Goal: Information Seeking & Learning: Learn about a topic

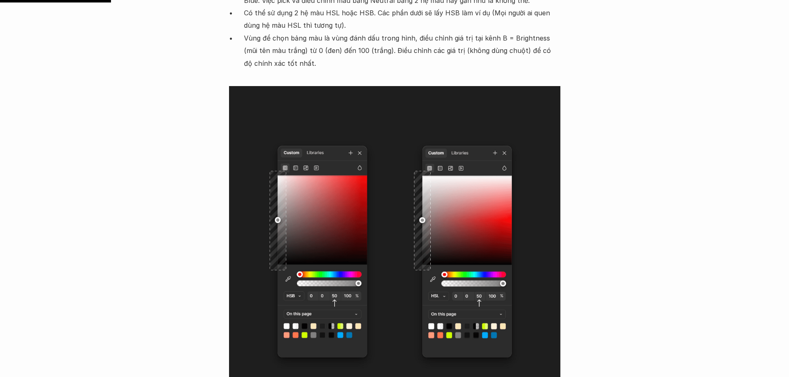
scroll to position [1188, 0]
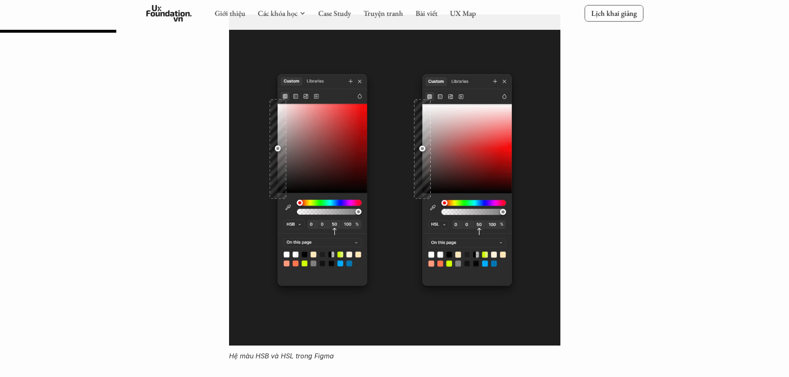
scroll to position [1243, 0]
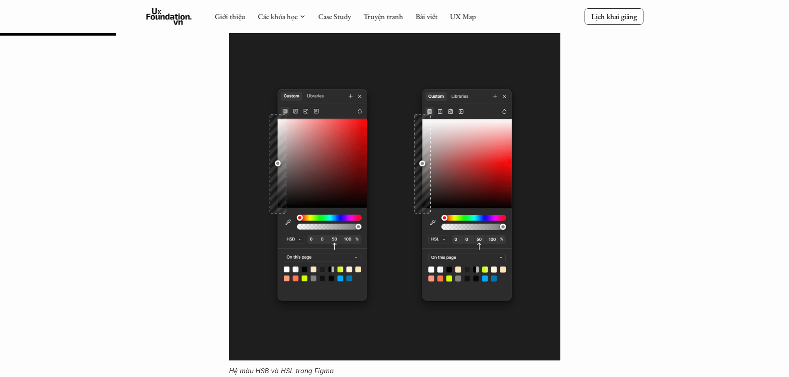
drag, startPoint x: 671, startPoint y: 119, endPoint x: 665, endPoint y: 136, distance: 18.2
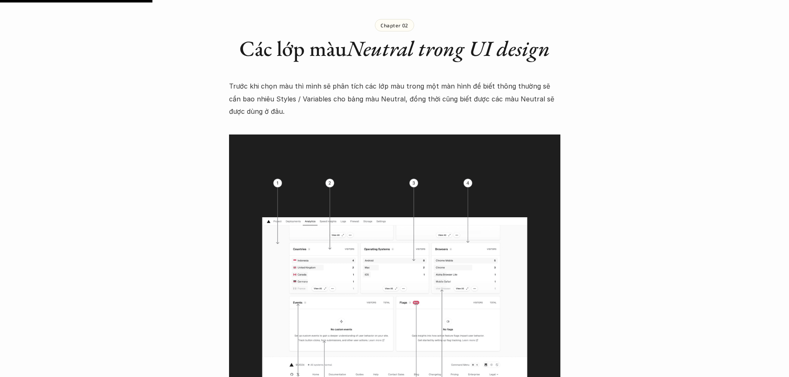
scroll to position [1657, 0]
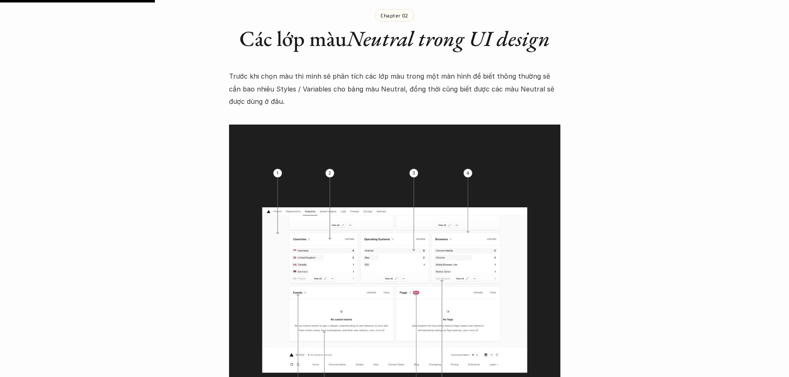
click at [416, 239] on img at bounding box center [394, 290] width 331 height 331
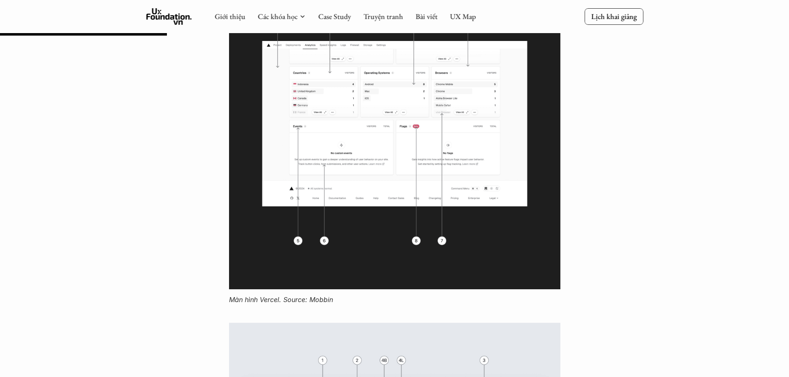
scroll to position [1767, 0]
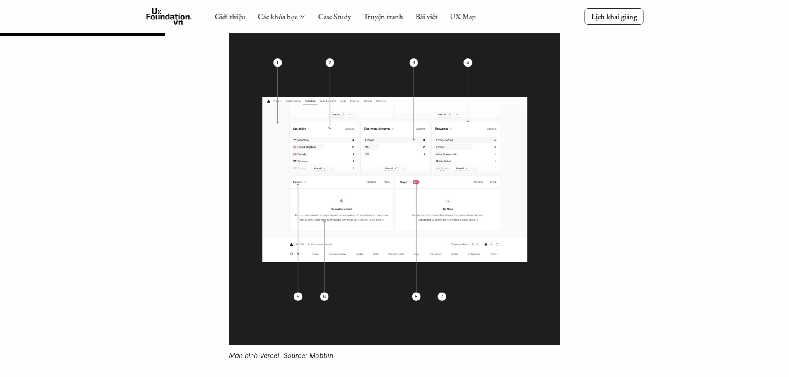
click at [367, 200] on img at bounding box center [394, 179] width 331 height 331
click at [367, 199] on img at bounding box center [394, 179] width 331 height 331
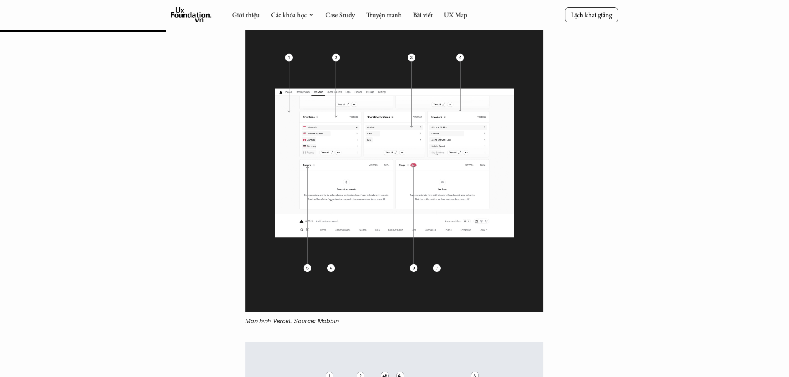
scroll to position [1766, 0]
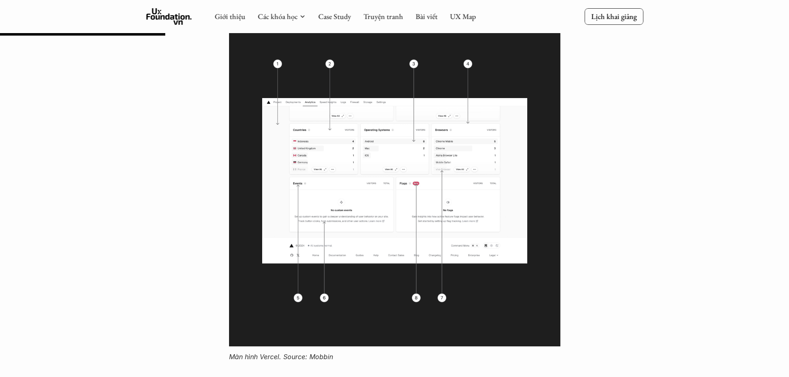
drag, startPoint x: 292, startPoint y: 152, endPoint x: 365, endPoint y: 190, distance: 82.6
drag, startPoint x: 620, startPoint y: 182, endPoint x: 551, endPoint y: 183, distance: 69.6
click at [410, 183] on img at bounding box center [394, 180] width 331 height 331
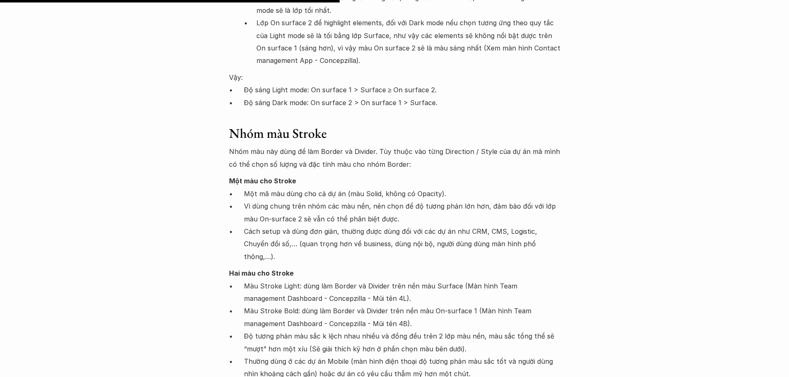
scroll to position [3659, 0]
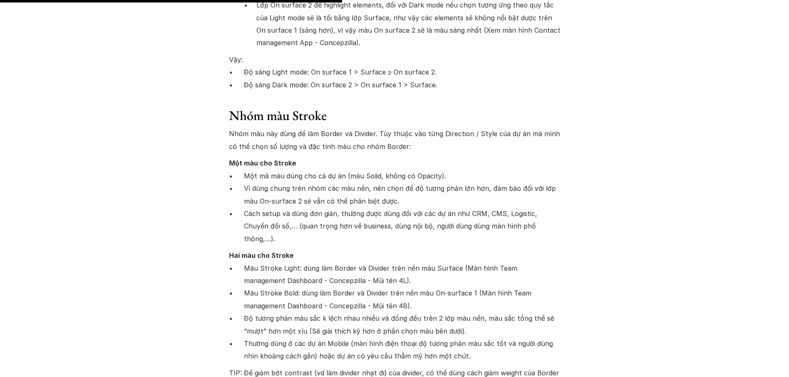
click at [361, 128] on p "Nhóm màu này dùng để làm Border và Divider. Tùy thuộc vào từng Direction / Styl…" at bounding box center [394, 140] width 331 height 25
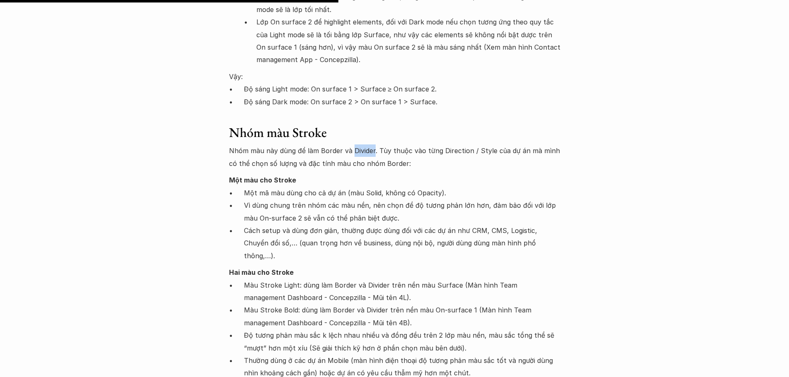
scroll to position [3662, 0]
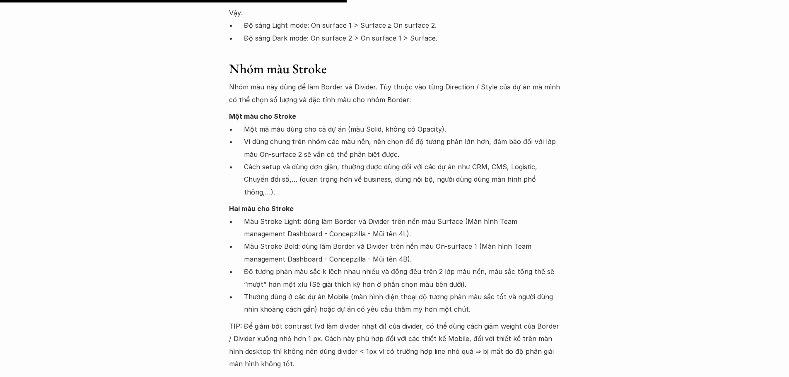
scroll to position [3717, 0]
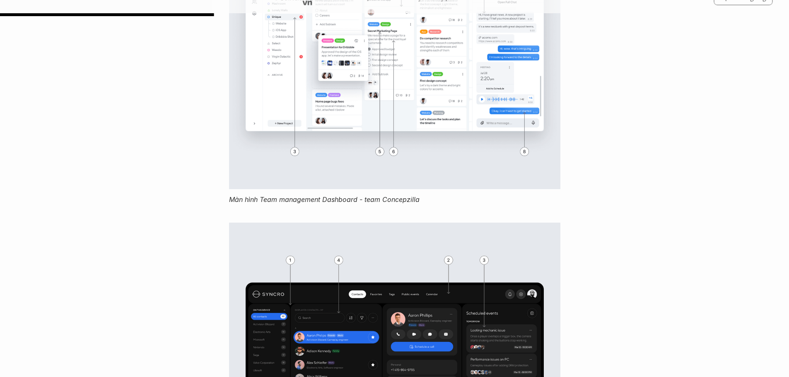
drag, startPoint x: 606, startPoint y: 89, endPoint x: 599, endPoint y: 123, distance: 34.6
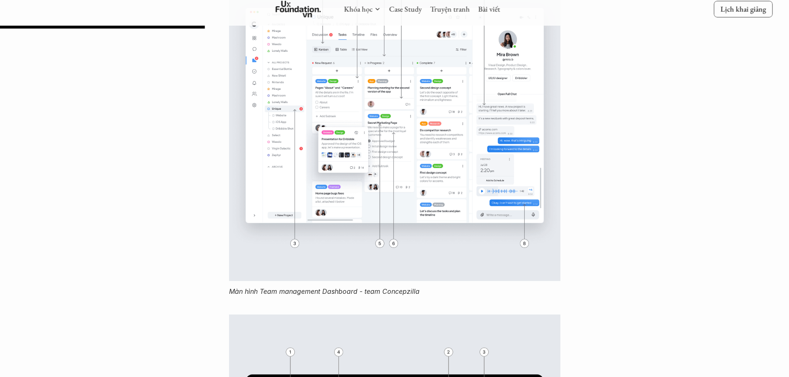
scroll to position [2191, 0]
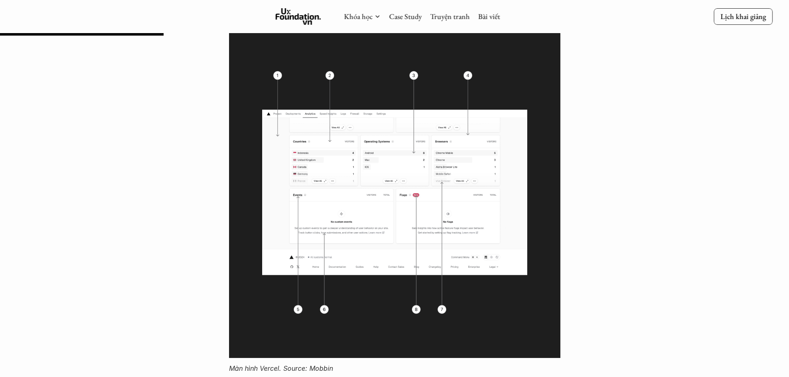
scroll to position [1748, 0]
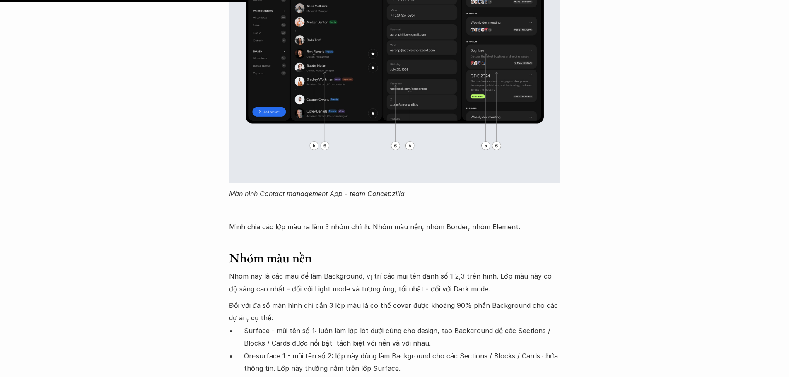
drag, startPoint x: 596, startPoint y: 104, endPoint x: 593, endPoint y: 91, distance: 13.3
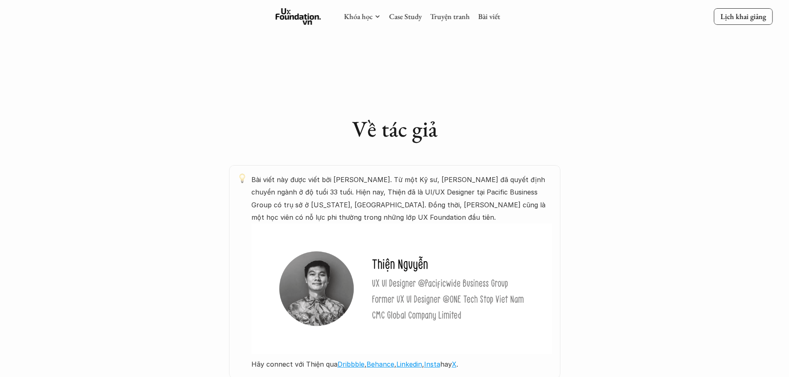
scroll to position [0, 0]
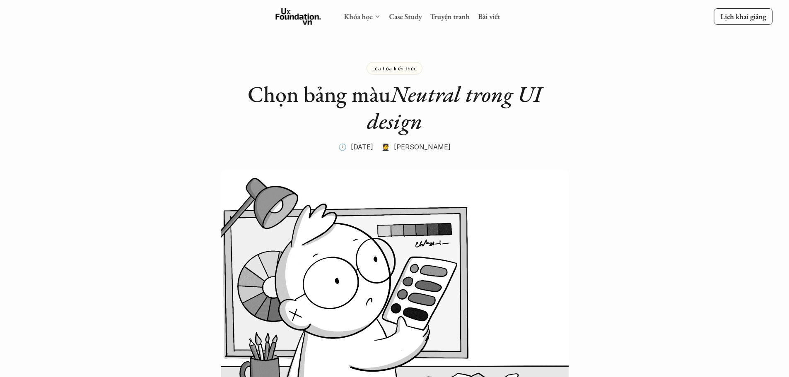
click at [377, 15] on icon at bounding box center [377, 16] width 7 height 7
click at [377, 18] on icon at bounding box center [377, 16] width 7 height 7
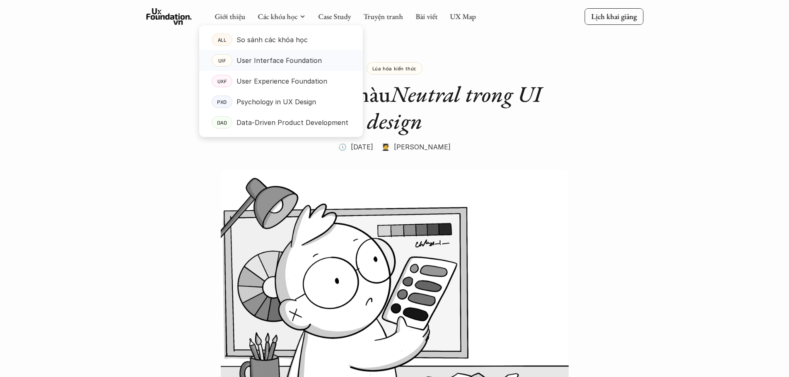
click at [305, 61] on p "User Interface Foundation" at bounding box center [279, 60] width 85 height 12
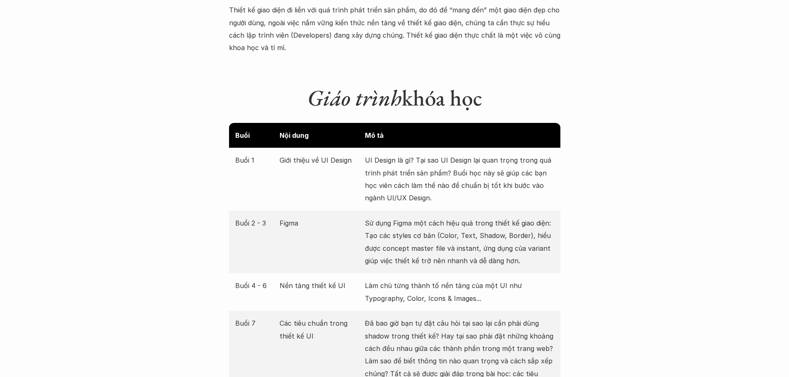
scroll to position [1049, 0]
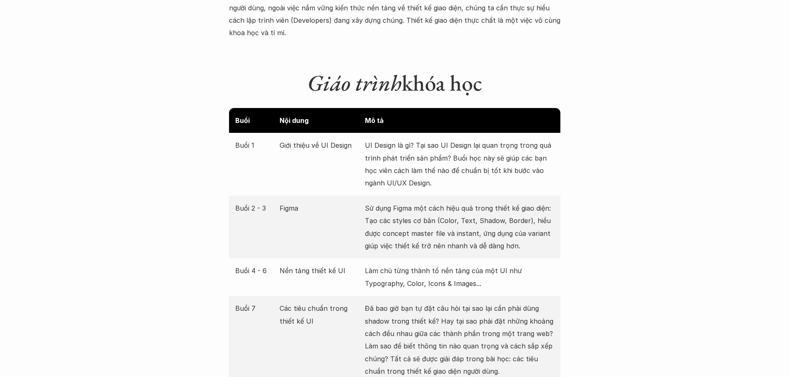
click at [437, 145] on p "UI Design là gì? Tại sao UI Design lại quan trọng trong quá trình phát triển sả…" at bounding box center [459, 164] width 189 height 51
drag, startPoint x: 414, startPoint y: 146, endPoint x: 424, endPoint y: 146, distance: 9.9
click at [424, 146] on p "UI Design là gì? Tại sao UI Design lại quan trọng trong quá trình phát triển sả…" at bounding box center [459, 164] width 189 height 51
click at [408, 202] on p "Sử dụng Figma một cách hiệu quả trong thiết kế giao diện: Tạo các styles cơ bản…" at bounding box center [459, 227] width 189 height 51
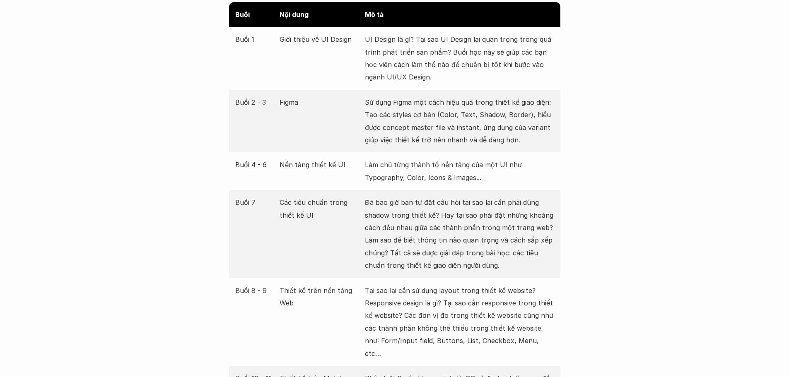
scroll to position [1160, 0]
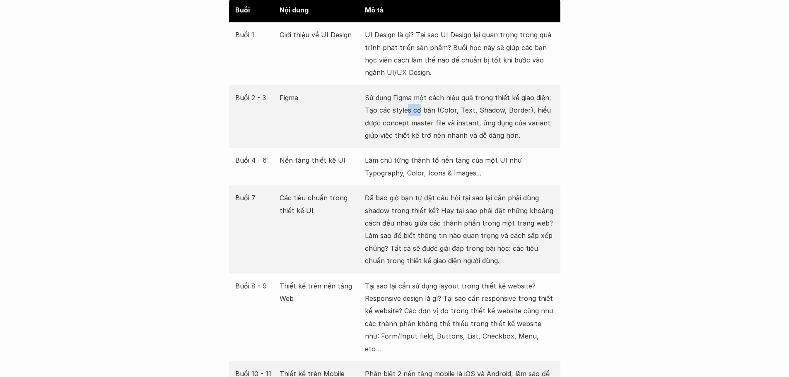
drag, startPoint x: 406, startPoint y: 93, endPoint x: 427, endPoint y: 96, distance: 21.3
click at [422, 96] on p "Sử dụng Figma một cách hiệu quả trong thiết kế giao diện: Tạo các styles cơ bản…" at bounding box center [459, 117] width 189 height 51
click at [450, 96] on p "Sử dụng Figma một cách hiệu quả trong thiết kế giao diện: Tạo các styles cơ bản…" at bounding box center [459, 117] width 189 height 51
drag, startPoint x: 389, startPoint y: 99, endPoint x: 427, endPoint y: 98, distance: 38.5
click at [419, 98] on p "Sử dụng Figma một cách hiệu quả trong thiết kế giao diện: Tạo các styles cơ bản…" at bounding box center [459, 117] width 189 height 51
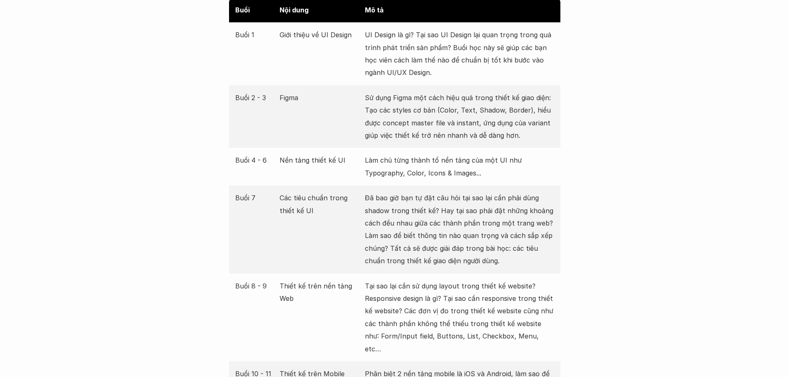
drag, startPoint x: 435, startPoint y: 97, endPoint x: 446, endPoint y: 97, distance: 10.8
click at [437, 97] on p "Sử dụng Figma một cách hiệu quả trong thiết kế giao diện: Tạo các styles cơ bản…" at bounding box center [459, 117] width 189 height 51
drag, startPoint x: 464, startPoint y: 97, endPoint x: 496, endPoint y: 97, distance: 31.9
click at [494, 97] on p "Sử dụng Figma một cách hiệu quả trong thiết kế giao diện: Tạo các styles cơ bản…" at bounding box center [459, 117] width 189 height 51
drag, startPoint x: 529, startPoint y: 99, endPoint x: 540, endPoint y: 99, distance: 11.2
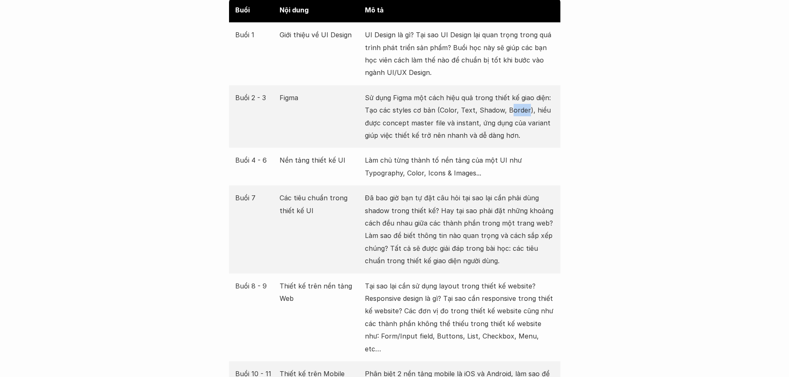
click at [537, 99] on p "Sử dụng Figma một cách hiệu quả trong thiết kế giao diện: Tạo các styles cơ bản…" at bounding box center [459, 117] width 189 height 51
drag, startPoint x: 540, startPoint y: 99, endPoint x: 521, endPoint y: 108, distance: 20.4
click at [521, 108] on p "Sử dụng Figma một cách hiệu quả trong thiết kế giao diện: Tạo các styles cơ bản…" at bounding box center [459, 117] width 189 height 51
click at [441, 111] on p "Sử dụng Figma một cách hiệu quả trong thiết kế giao diện: Tạo các styles cơ bản…" at bounding box center [459, 117] width 189 height 51
click at [418, 121] on p "Sử dụng Figma một cách hiệu quả trong thiết kế giao diện: Tạo các styles cơ bản…" at bounding box center [459, 117] width 189 height 51
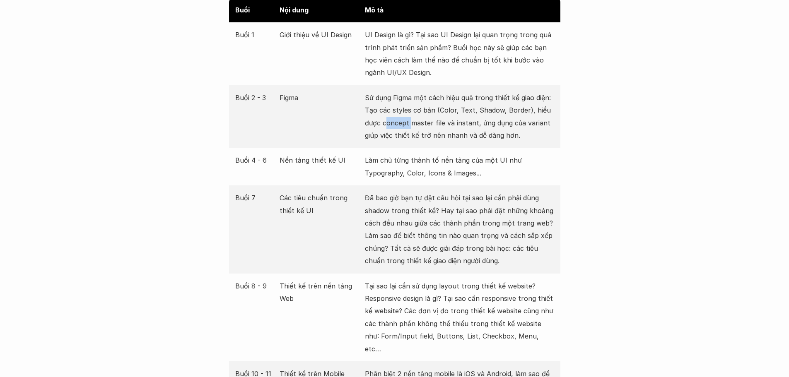
drag, startPoint x: 387, startPoint y: 113, endPoint x: 410, endPoint y: 112, distance: 22.8
click at [410, 112] on p "Sử dụng Figma một cách hiệu quả trong thiết kế giao diện: Tạo các styles cơ bản…" at bounding box center [459, 117] width 189 height 51
click at [420, 109] on p "Sử dụng Figma một cách hiệu quả trong thiết kế giao diện: Tạo các styles cơ bản…" at bounding box center [459, 117] width 189 height 51
drag, startPoint x: 412, startPoint y: 109, endPoint x: 449, endPoint y: 110, distance: 36.9
click at [443, 110] on p "Sử dụng Figma một cách hiệu quả trong thiết kế giao diện: Tạo các styles cơ bản…" at bounding box center [459, 117] width 189 height 51
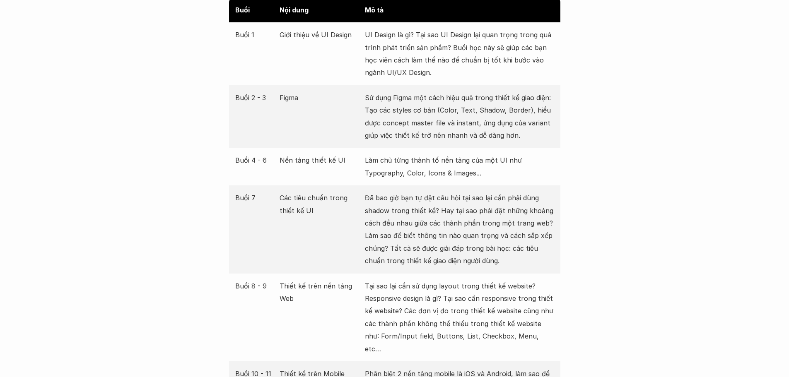
click at [450, 110] on p "Sử dụng Figma một cách hiệu quả trong thiết kế giao diện: Tạo các styles cơ bản…" at bounding box center [459, 117] width 189 height 51
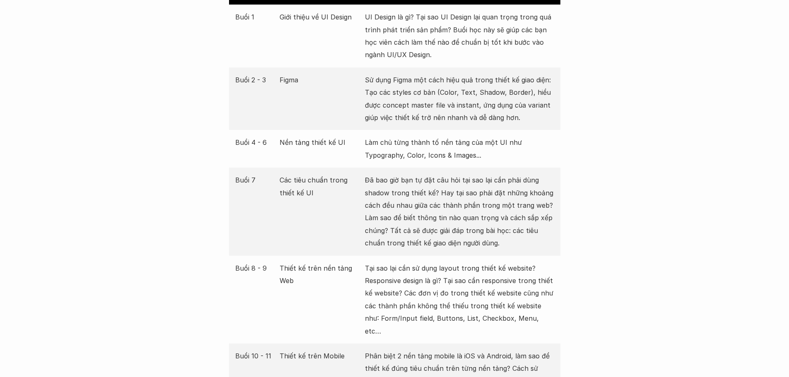
scroll to position [1188, 0]
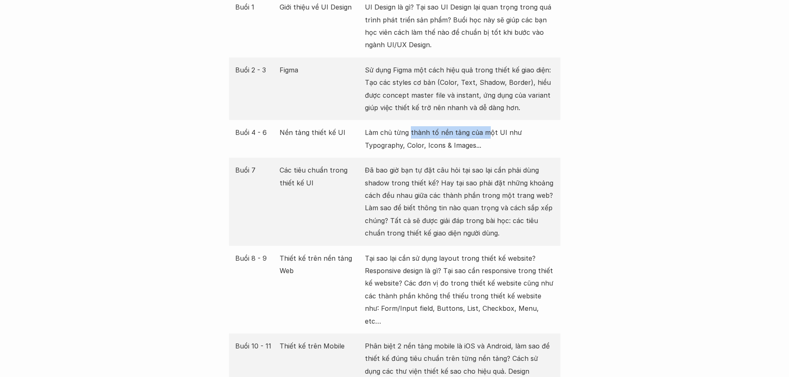
drag, startPoint x: 413, startPoint y: 120, endPoint x: 485, endPoint y: 115, distance: 72.2
click at [485, 126] on p "Làm chủ từng thành tố nền tảng của một UI như Typography, Color, Icons & Images…" at bounding box center [459, 138] width 189 height 25
click at [390, 126] on p "Làm chủ từng thành tố nền tảng của một UI như Typography, Color, Icons & Images…" at bounding box center [459, 138] width 189 height 25
drag, startPoint x: 394, startPoint y: 117, endPoint x: 507, endPoint y: 118, distance: 113.5
click at [508, 126] on p "Làm chủ từng thành tố nền tảng của một UI như Typography, Color, Icons & Images…" at bounding box center [459, 138] width 189 height 25
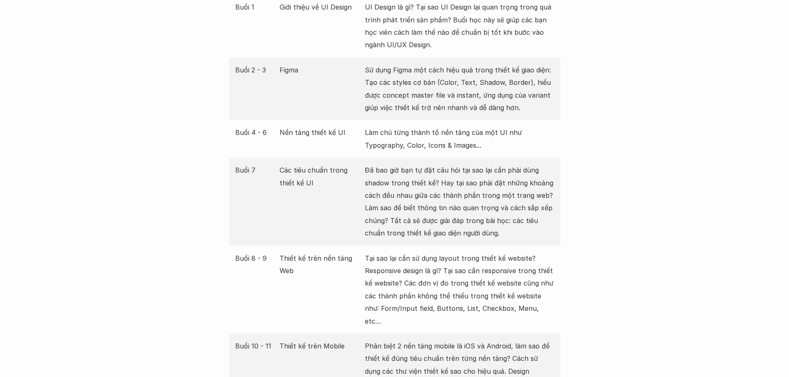
click at [418, 132] on p "Làm chủ từng thành tố nền tảng của một UI như Typography, Color, Icons & Images…" at bounding box center [459, 138] width 189 height 25
drag, startPoint x: 383, startPoint y: 133, endPoint x: 434, endPoint y: 123, distance: 51.5
click at [421, 128] on p "Làm chủ từng thành tố nền tảng của một UI như Typography, Color, Icons & Images…" at bounding box center [459, 138] width 189 height 25
drag, startPoint x: 450, startPoint y: 116, endPoint x: 479, endPoint y: 117, distance: 29.4
click at [478, 126] on p "Làm chủ từng thành tố nền tảng của một UI như Typography, Color, Icons & Images…" at bounding box center [459, 138] width 189 height 25
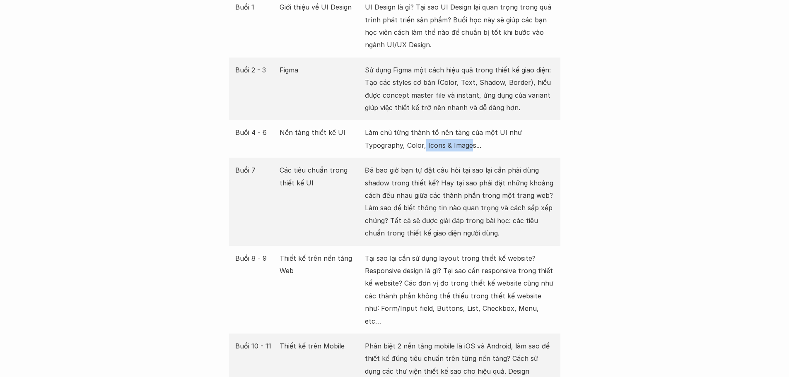
drag, startPoint x: 425, startPoint y: 134, endPoint x: 456, endPoint y: 136, distance: 31.1
click at [471, 131] on p "Làm chủ từng thành tố nền tảng của một UI như Typography, Color, Icons & Images…" at bounding box center [459, 138] width 189 height 25
click at [398, 164] on p "Đã bao giờ bạn tự đặt câu hỏi tại sao lại cần phải dùng shadow trong thiết kế? …" at bounding box center [459, 201] width 189 height 75
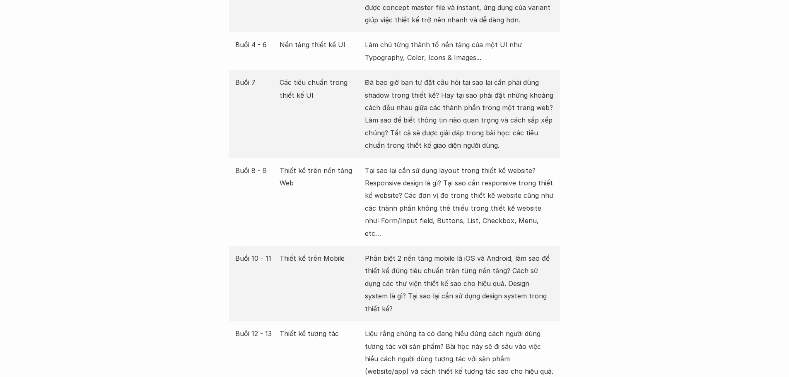
scroll to position [1298, 0]
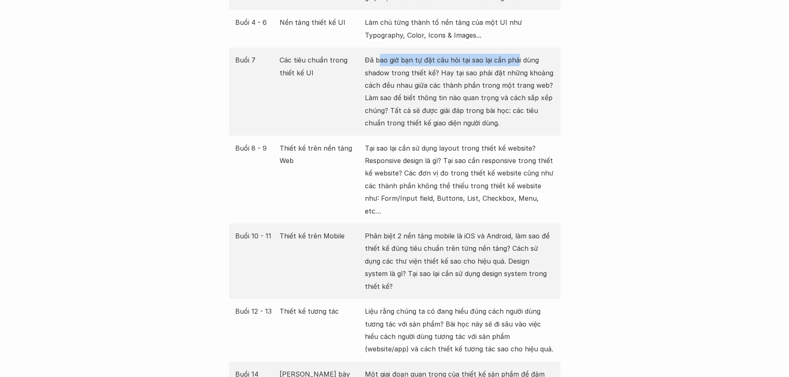
drag, startPoint x: 389, startPoint y: 47, endPoint x: 514, endPoint y: 43, distance: 124.7
click at [514, 54] on p "Đã bao giờ bạn tự đặt câu hỏi tại sao lại cần phải dùng shadow trong thiết kế? …" at bounding box center [459, 91] width 189 height 75
click at [435, 56] on p "Đã bao giờ bạn tự đặt câu hỏi tại sao lại cần phải dùng shadow trong thiết kế? …" at bounding box center [459, 91] width 189 height 75
drag, startPoint x: 372, startPoint y: 60, endPoint x: 446, endPoint y: 61, distance: 74.6
click at [444, 62] on p "Đã bao giờ bạn tự đặt câu hỏi tại sao lại cần phải dùng shadow trong thiết kế? …" at bounding box center [459, 91] width 189 height 75
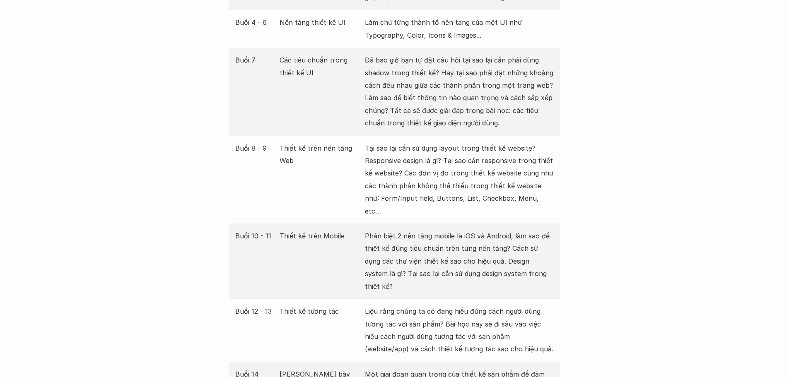
drag, startPoint x: 454, startPoint y: 57, endPoint x: 464, endPoint y: 58, distance: 10.4
click at [456, 57] on p "Đã bao giờ bạn tự đặt câu hỏi tại sao lại cần phải dùng shadow trong thiết kế? …" at bounding box center [459, 91] width 189 height 75
drag, startPoint x: 471, startPoint y: 58, endPoint x: 502, endPoint y: 60, distance: 31.1
click at [502, 60] on p "Đã bao giờ bạn tự đặt câu hỏi tại sao lại cần phải dùng shadow trong thiết kế? …" at bounding box center [459, 91] width 189 height 75
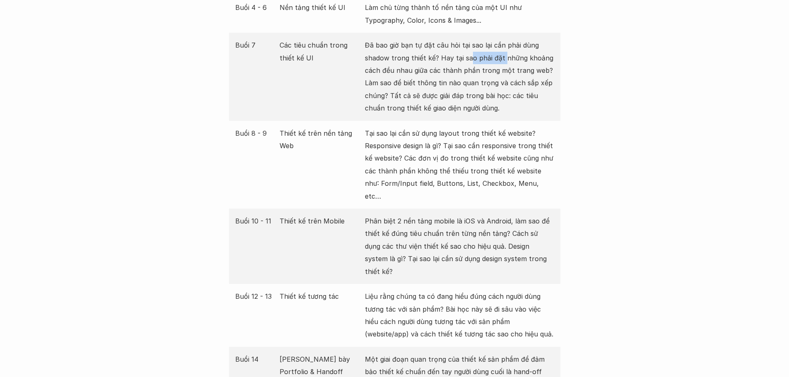
scroll to position [1325, 0]
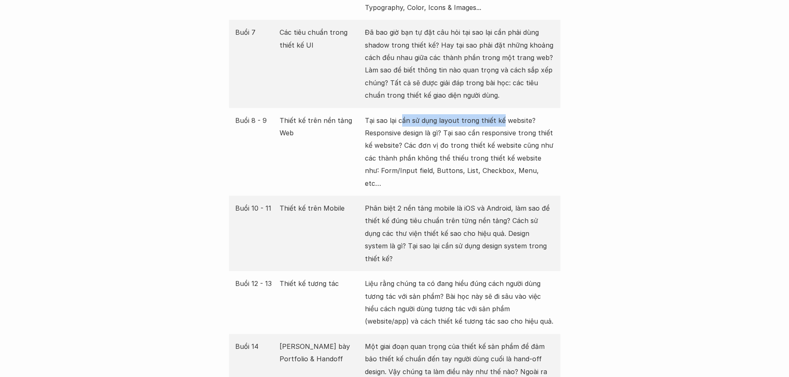
drag, startPoint x: 401, startPoint y: 106, endPoint x: 441, endPoint y: 114, distance: 40.6
click at [483, 114] on p "Tại sao lại cần sử dụng layout trong thiết kế website? Responsive design là gì?…" at bounding box center [459, 151] width 189 height 75
drag, startPoint x: 375, startPoint y: 131, endPoint x: 393, endPoint y: 129, distance: 18.3
click at [403, 124] on p "Tại sao lại cần sử dụng layout trong thiết kế website? Responsive design là gì?…" at bounding box center [459, 151] width 189 height 75
drag, startPoint x: 367, startPoint y: 131, endPoint x: 372, endPoint y: 125, distance: 8.3
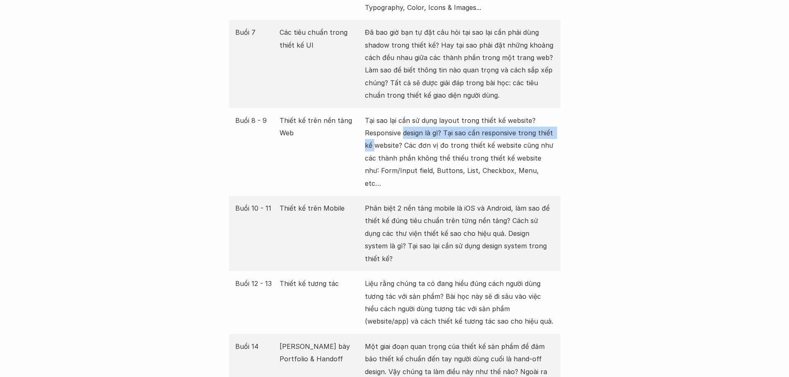
click at [366, 131] on p "Tại sao lại cần sử dụng layout trong thiết kế website? Responsive design là gì?…" at bounding box center [459, 151] width 189 height 75
click at [376, 118] on p "Tại sao lại cần sử dụng layout trong thiết kế website? Responsive design là gì?…" at bounding box center [459, 151] width 189 height 75
drag, startPoint x: 383, startPoint y: 118, endPoint x: 456, endPoint y: 121, distance: 72.5
click at [441, 121] on p "Tại sao lại cần sử dụng layout trong thiết kế website? Responsive design là gì?…" at bounding box center [459, 151] width 189 height 75
drag, startPoint x: 470, startPoint y: 119, endPoint x: 507, endPoint y: 118, distance: 37.3
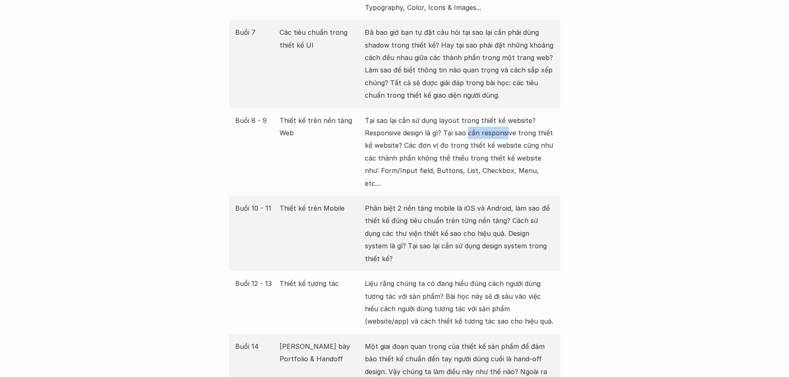
click at [508, 118] on p "Tại sao lại cần sử dụng layout trong thiết kế website? Responsive design là gì?…" at bounding box center [459, 151] width 189 height 75
drag, startPoint x: 412, startPoint y: 131, endPoint x: 438, endPoint y: 131, distance: 26.1
click at [416, 131] on p "Tại sao lại cần sử dụng layout trong thiết kế website? Responsive design là gì?…" at bounding box center [459, 151] width 189 height 75
drag, startPoint x: 439, startPoint y: 131, endPoint x: 491, endPoint y: 131, distance: 52.6
click at [517, 130] on p "Tại sao lại cần sử dụng layout trong thiết kế website? Responsive design là gì?…" at bounding box center [459, 151] width 189 height 75
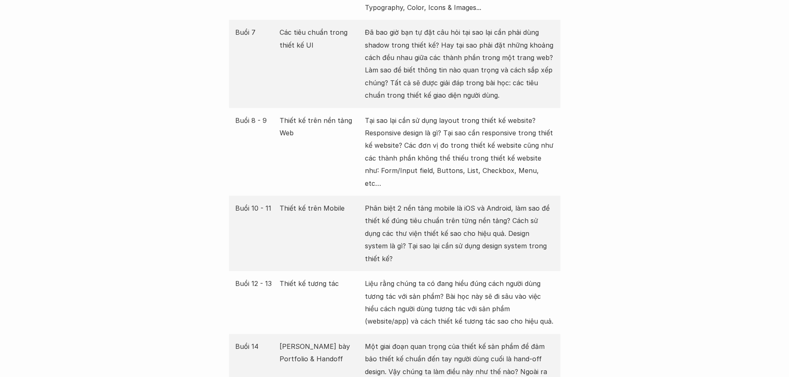
click at [425, 140] on p "Tại sao lại cần sử dụng layout trong thiết kế website? Responsive design là gì?…" at bounding box center [459, 151] width 189 height 75
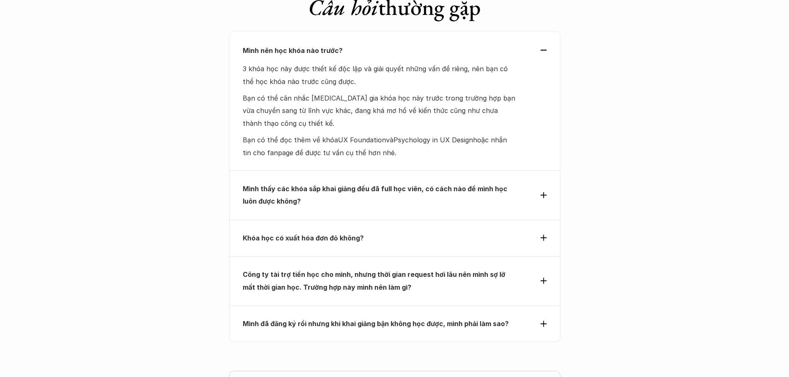
scroll to position [2651, 0]
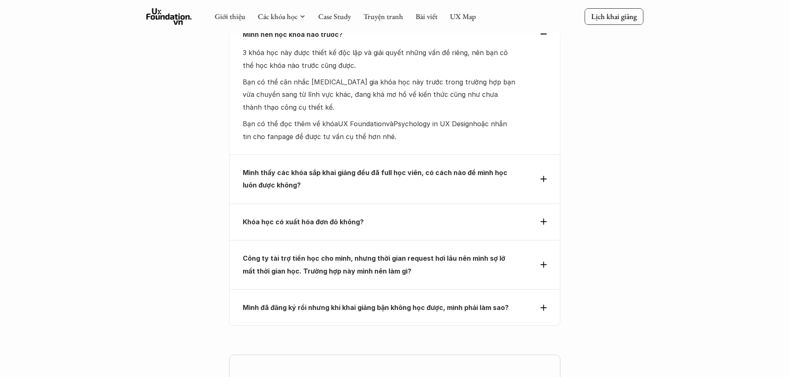
drag, startPoint x: 0, startPoint y: 0, endPoint x: 571, endPoint y: 246, distance: 621.4
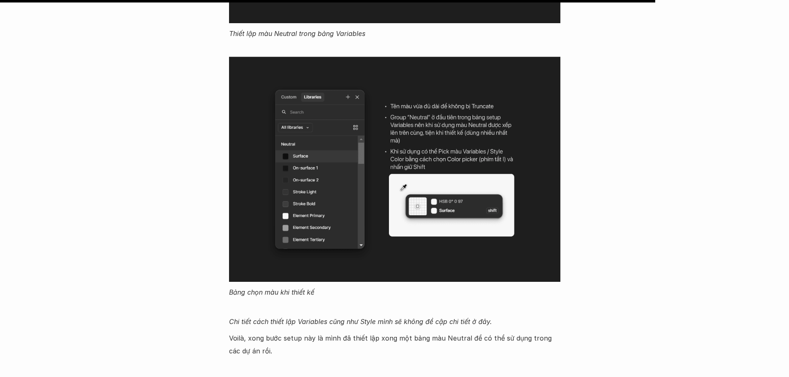
scroll to position [7053, 0]
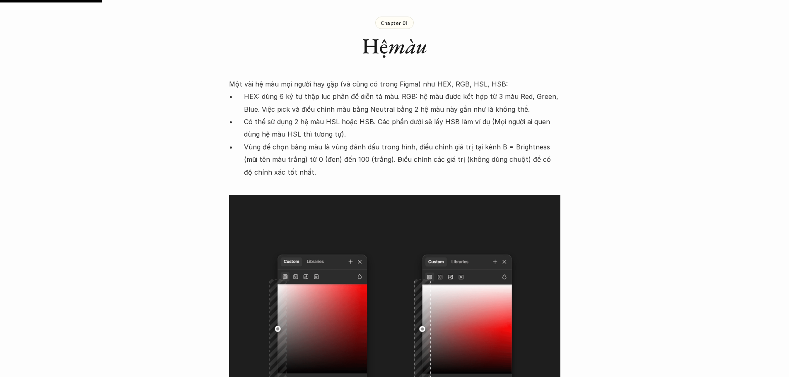
scroll to position [1105, 0]
